Goal: Task Accomplishment & Management: Manage account settings

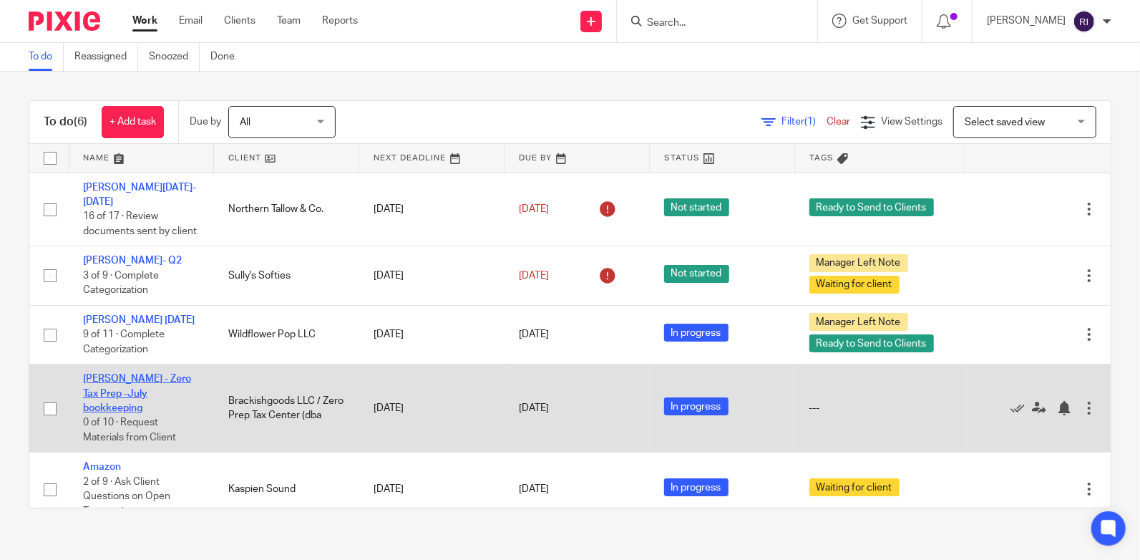
click at [136, 379] on link "Joel Smith - Zero Tax Prep -July bookkeeping" at bounding box center [137, 393] width 108 height 39
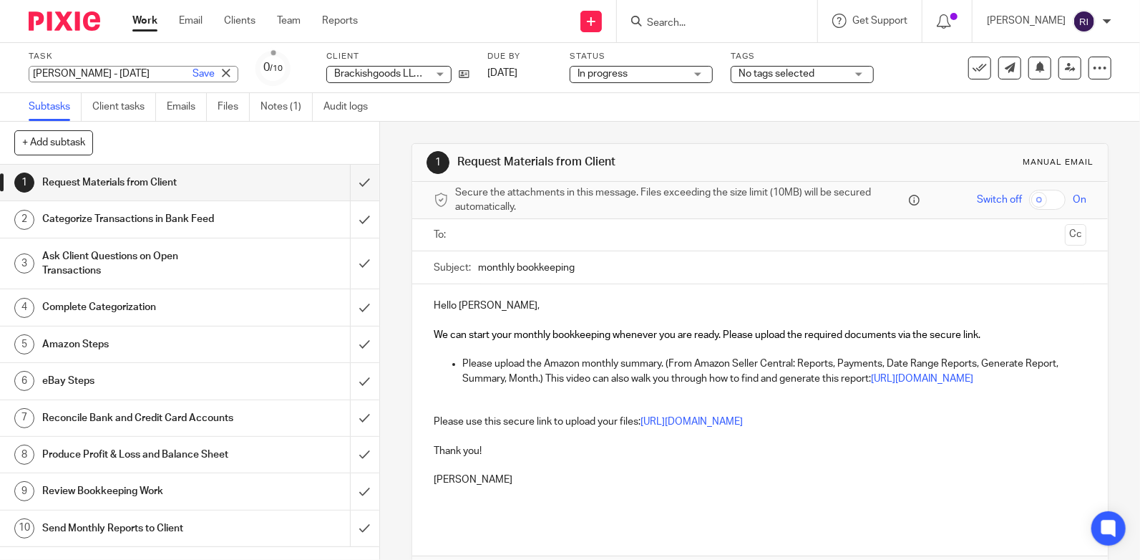
type input "[PERSON_NAME] - [DATE]"
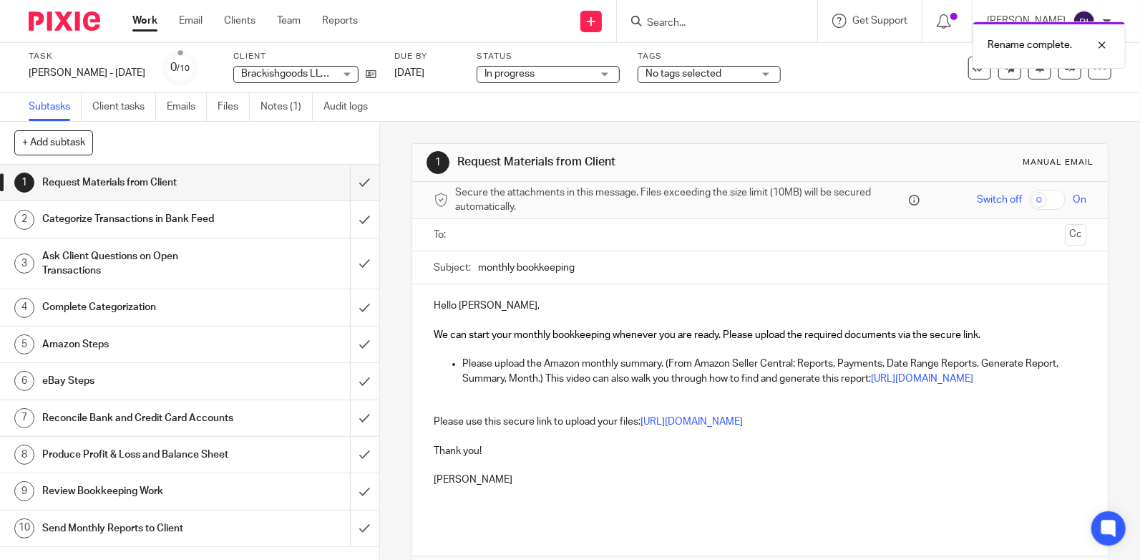
click at [645, 72] on span "No tags selected" at bounding box center [683, 74] width 76 height 10
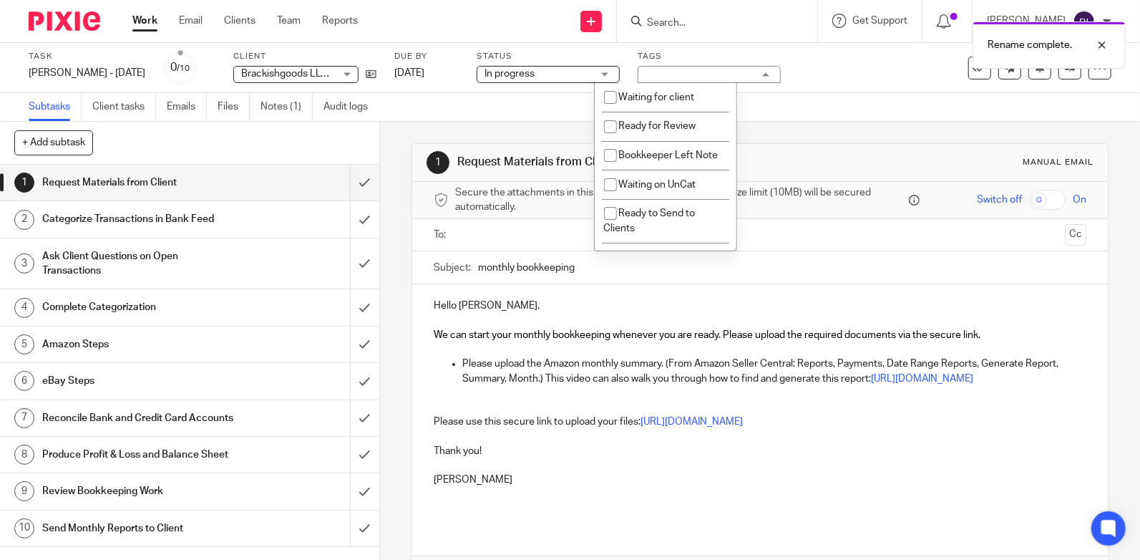
click at [545, 14] on div "Send new email Create task Add client Get Support Contact via email Check our d…" at bounding box center [759, 21] width 761 height 42
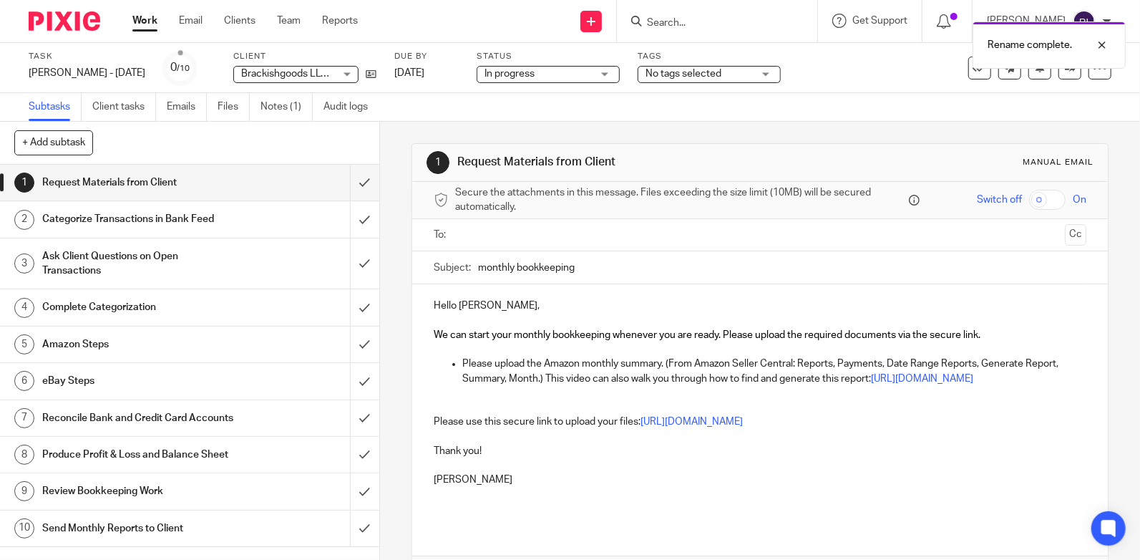
click at [143, 28] on link "Work" at bounding box center [144, 21] width 25 height 14
